Goal: Register for event/course

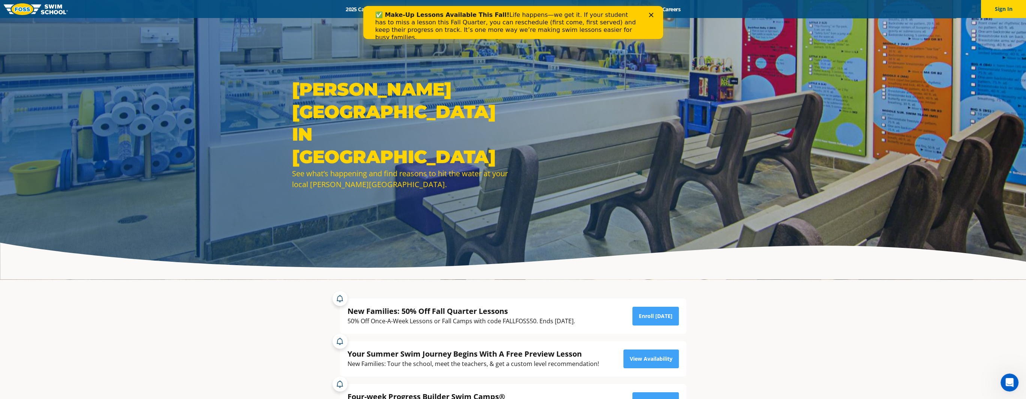
click at [652, 14] on icon "Close" at bounding box center [650, 15] width 4 height 4
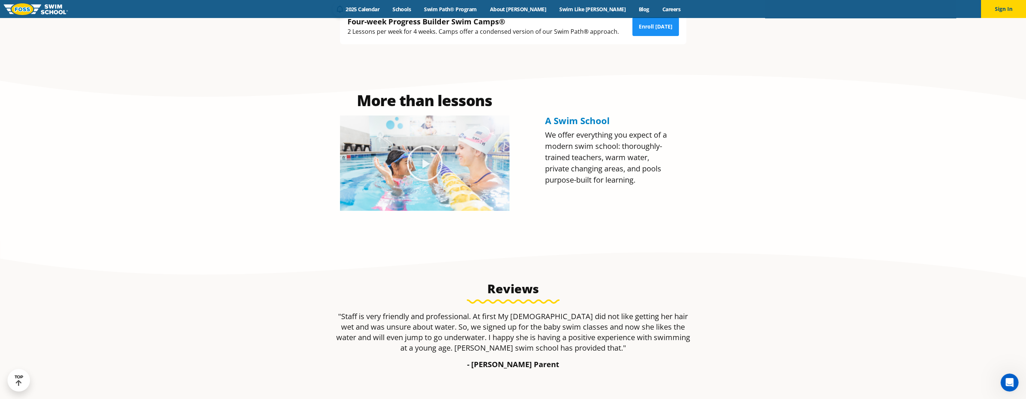
scroll to position [187, 0]
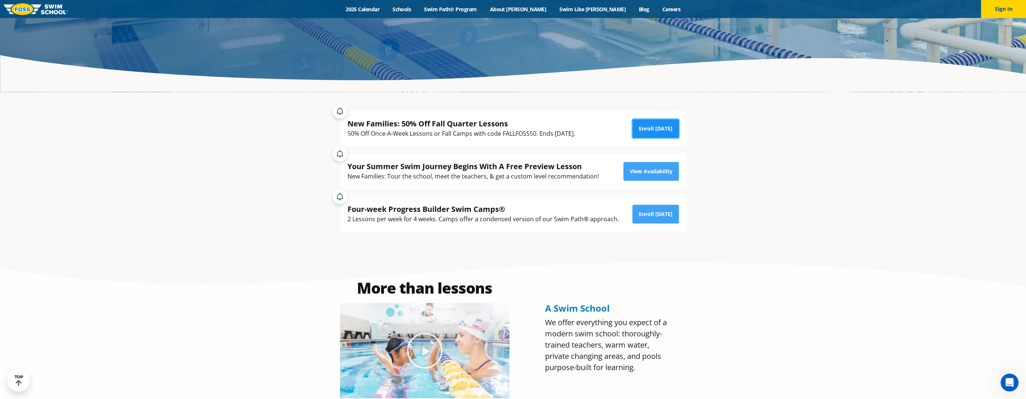
click at [662, 126] on link "Enroll Today" at bounding box center [655, 128] width 46 height 19
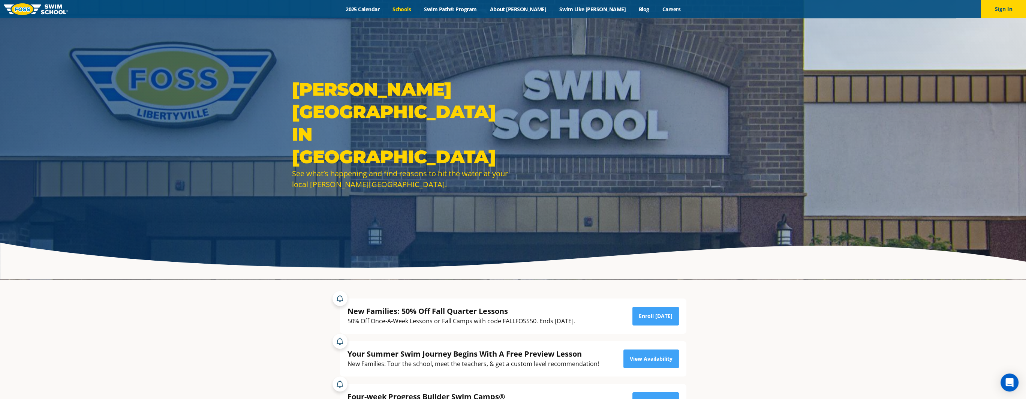
click at [417, 8] on link "Schools" at bounding box center [401, 9] width 31 height 7
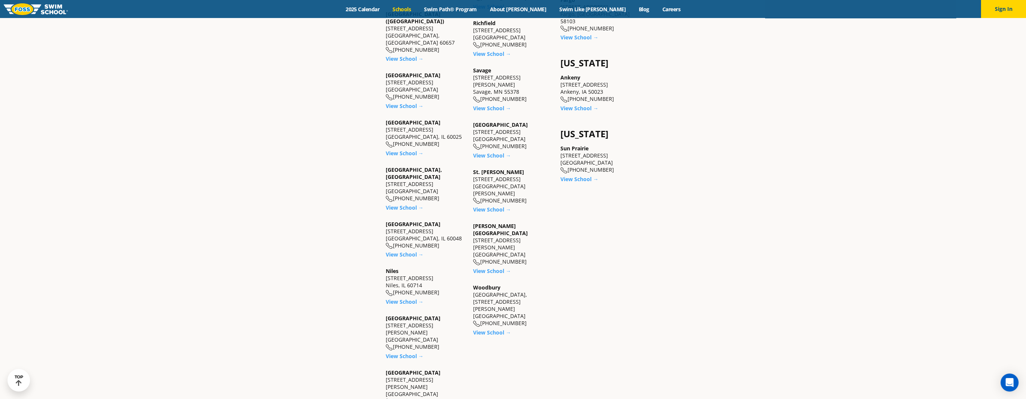
scroll to position [637, 0]
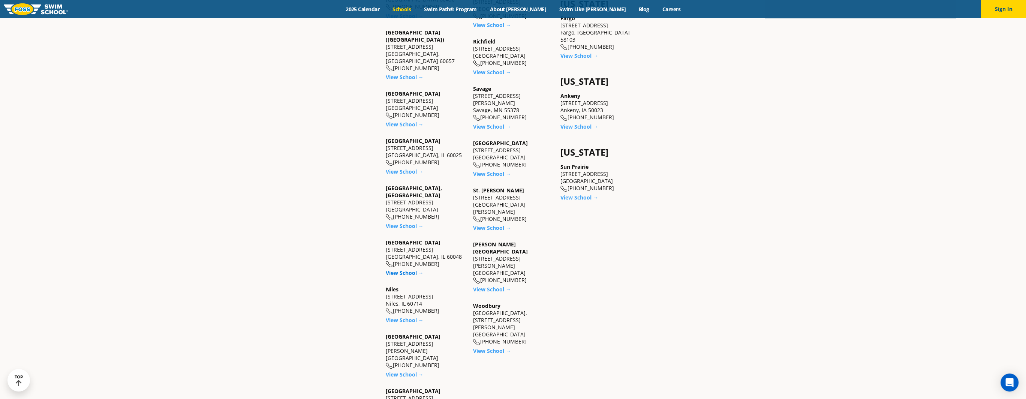
click at [400, 269] on link "View School →" at bounding box center [405, 272] width 38 height 7
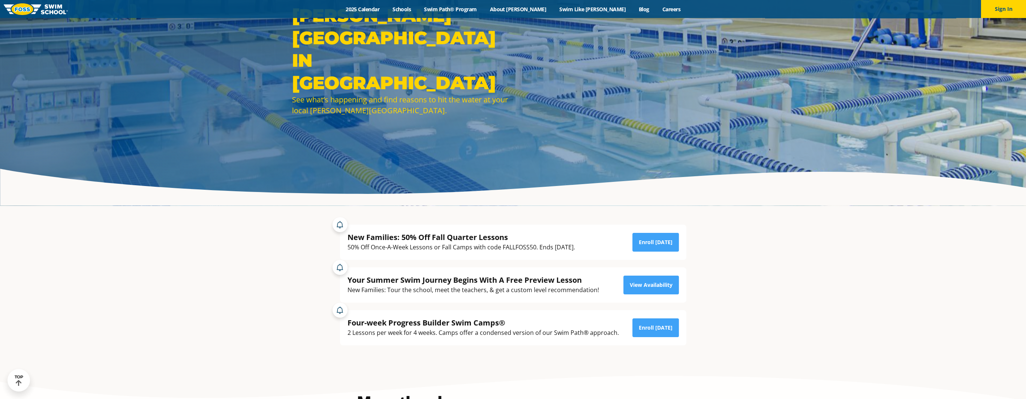
scroll to position [75, 0]
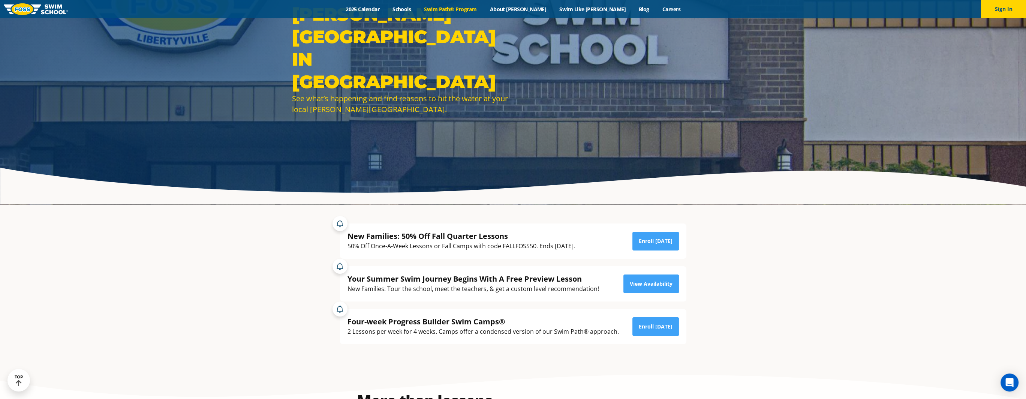
click at [476, 8] on link "Swim Path® Program" at bounding box center [450, 9] width 66 height 7
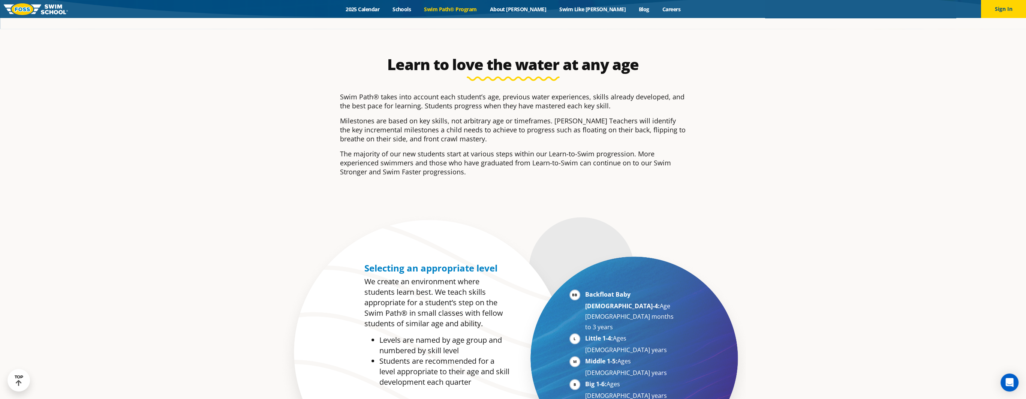
scroll to position [337, 0]
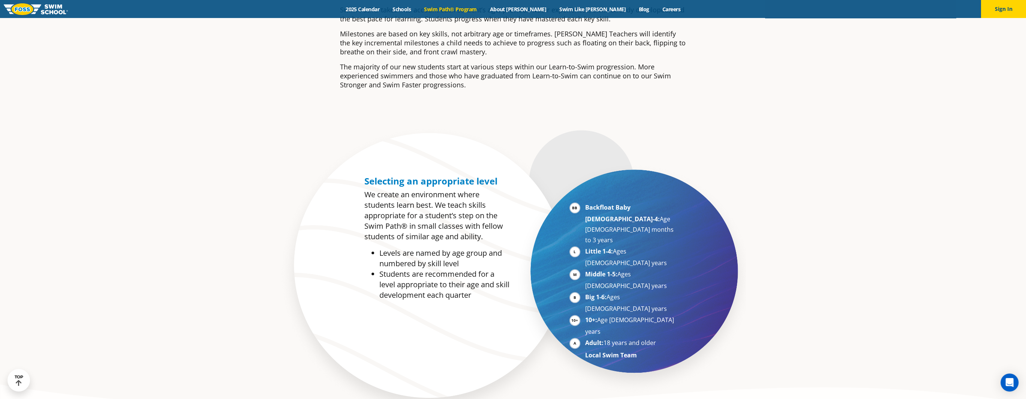
click at [605, 314] on li "10+: Age 10-17 years" at bounding box center [631, 325] width 92 height 22
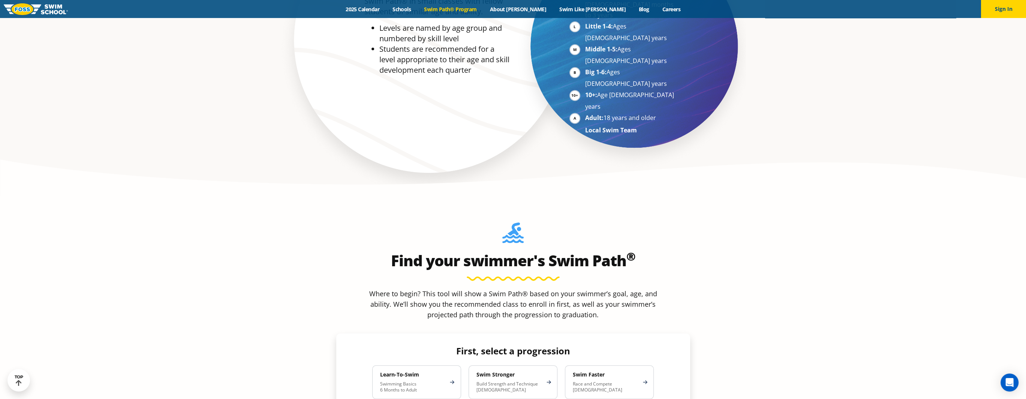
scroll to position [675, 0]
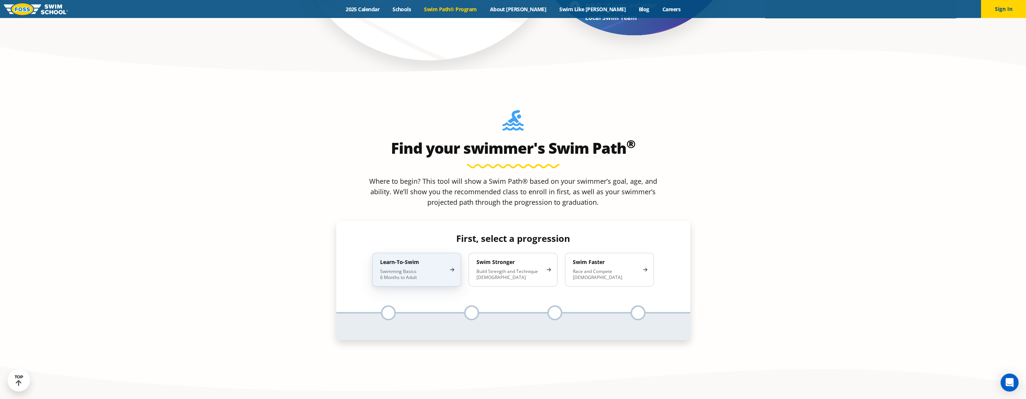
click at [447, 253] on div "Learn-To-Swim Swimming Basics 6 Months to Adult" at bounding box center [416, 270] width 89 height 34
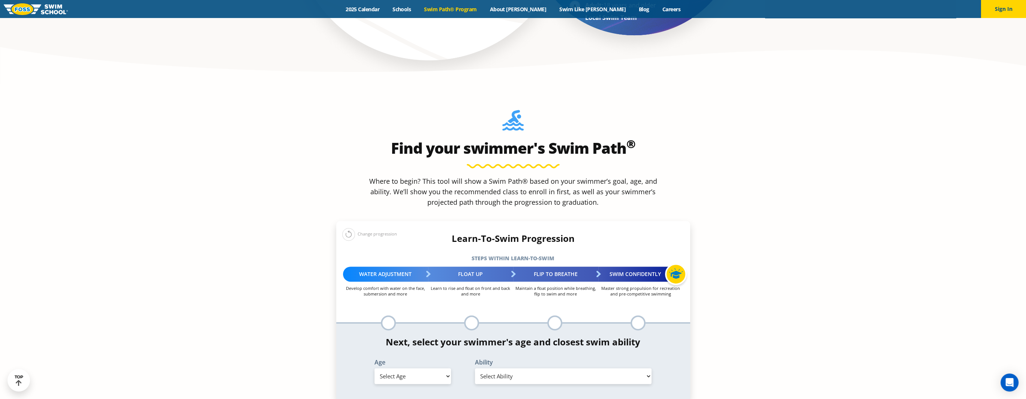
click at [436, 368] on select "Select Age 6 months - 1 year 1 year 2 years 3 years 4 years 5 years 6 years 7 y…" at bounding box center [412, 376] width 76 height 16
select select "14-years-"
click at [374, 368] on select "Select Age 6 months - 1 year 1 year 2 years 3 years 4 years 5 years 6 years 7 y…" at bounding box center [412, 376] width 76 height 16
click at [521, 368] on select "Select Ability First in-water experience When in the water, reliant on a life j…" at bounding box center [563, 376] width 177 height 16
select select "14-years--uncomfortable-putting-face-in-the-water-andor-getting-water-on-ears-w…"
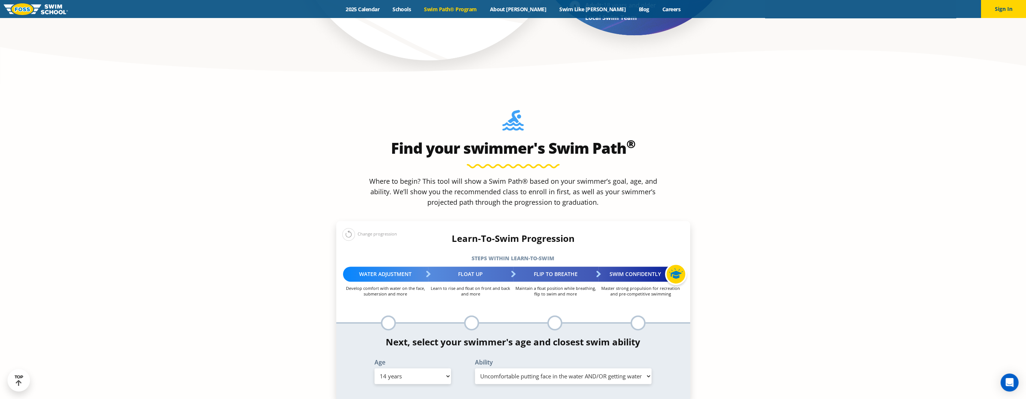
click at [475, 368] on select "Select Ability First in-water experience When in the water, reliant on a life j…" at bounding box center [563, 376] width 177 height 16
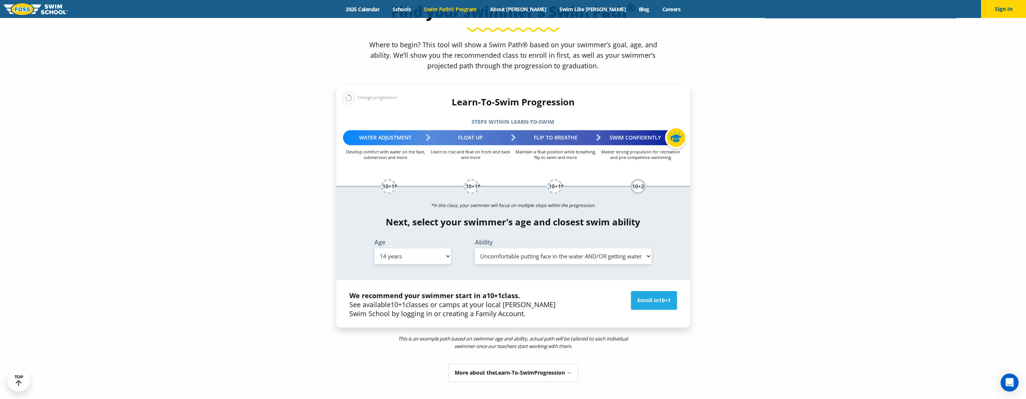
scroll to position [824, 0]
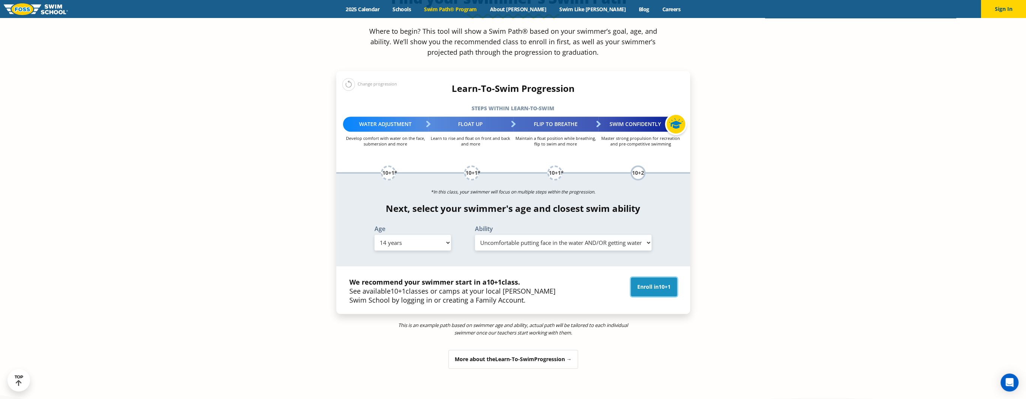
click at [654, 277] on link "Enroll in 10+1" at bounding box center [654, 286] width 46 height 19
